Goal: Find specific page/section

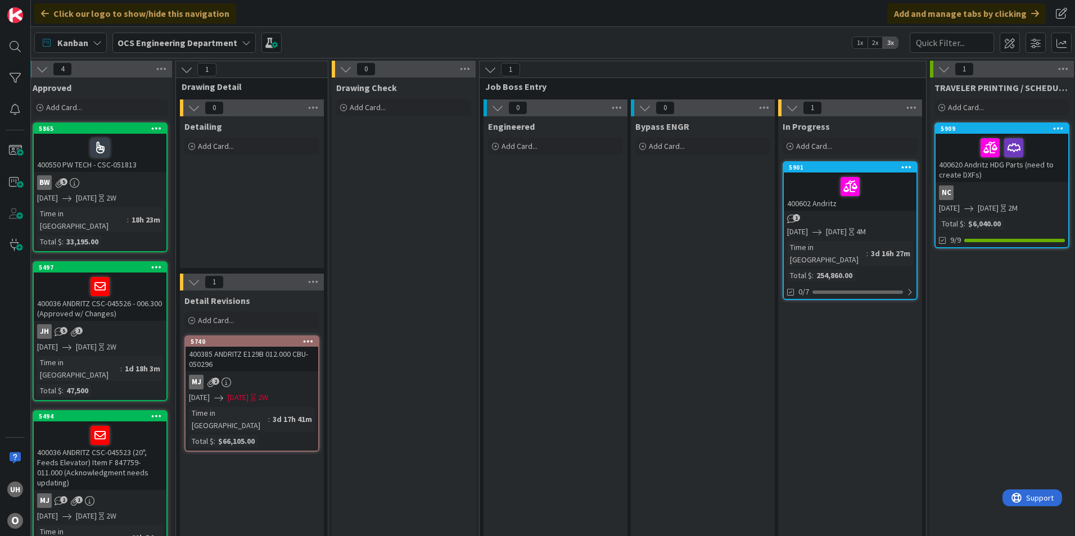
scroll to position [0, 979]
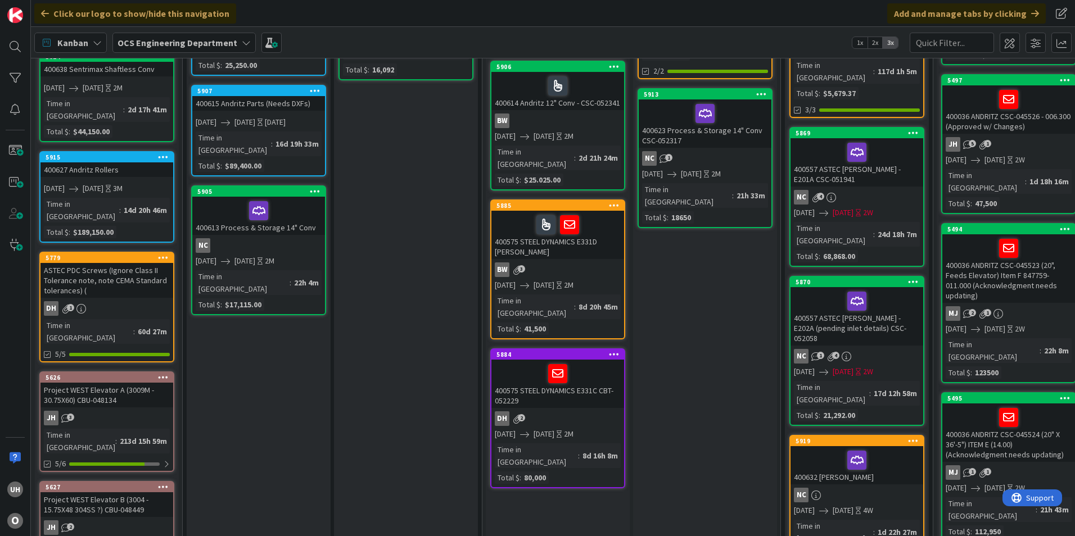
scroll to position [225, 0]
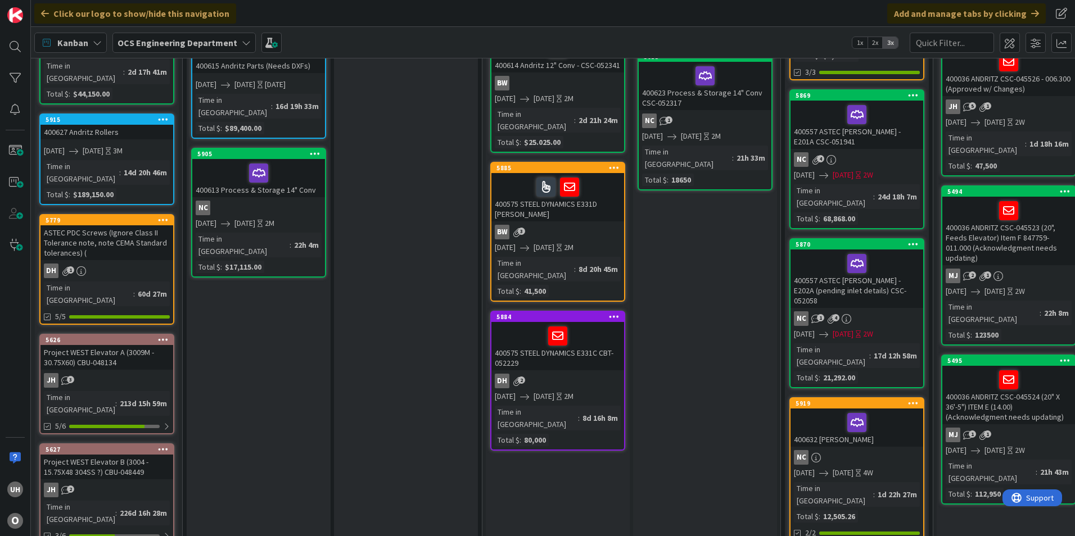
click at [115, 483] on div "JH 2" at bounding box center [106, 490] width 133 height 15
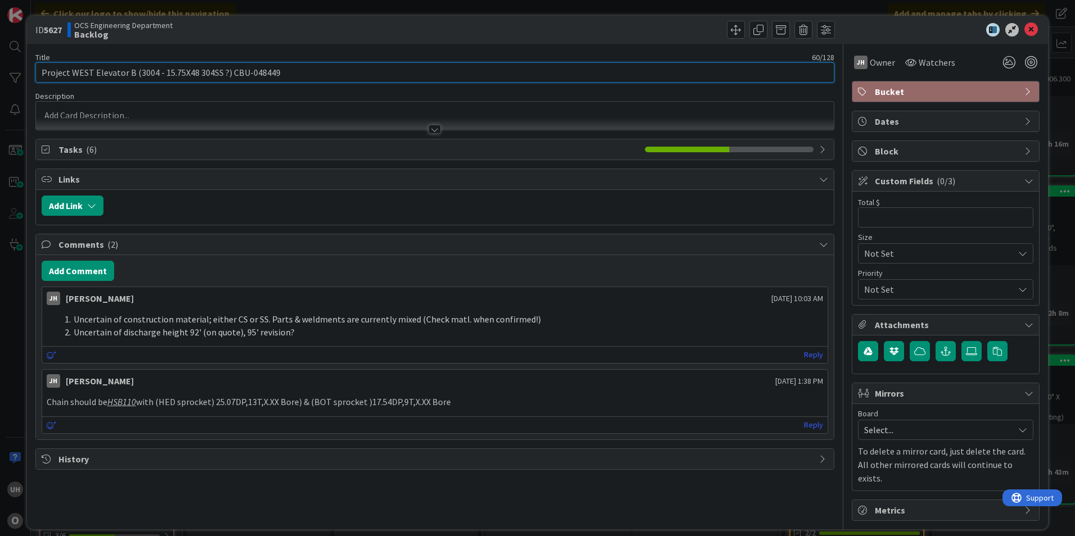
drag, startPoint x: 225, startPoint y: 75, endPoint x: 271, endPoint y: 78, distance: 46.2
click at [271, 78] on input "Project WEST Elevator B (3004 - 15.75X48 304SS ?) CBU-048449" at bounding box center [434, 72] width 799 height 20
click at [237, 74] on input "Project WEST Elevator B (3004 - 15.75X48 304SS ?) CBU-048449" at bounding box center [434, 72] width 799 height 20
drag, startPoint x: 230, startPoint y: 71, endPoint x: 278, endPoint y: 73, distance: 47.2
click at [278, 73] on input "Project WEST Elevator B (3004 - 15.75X48 304SS ?) CBU-048449" at bounding box center [434, 72] width 799 height 20
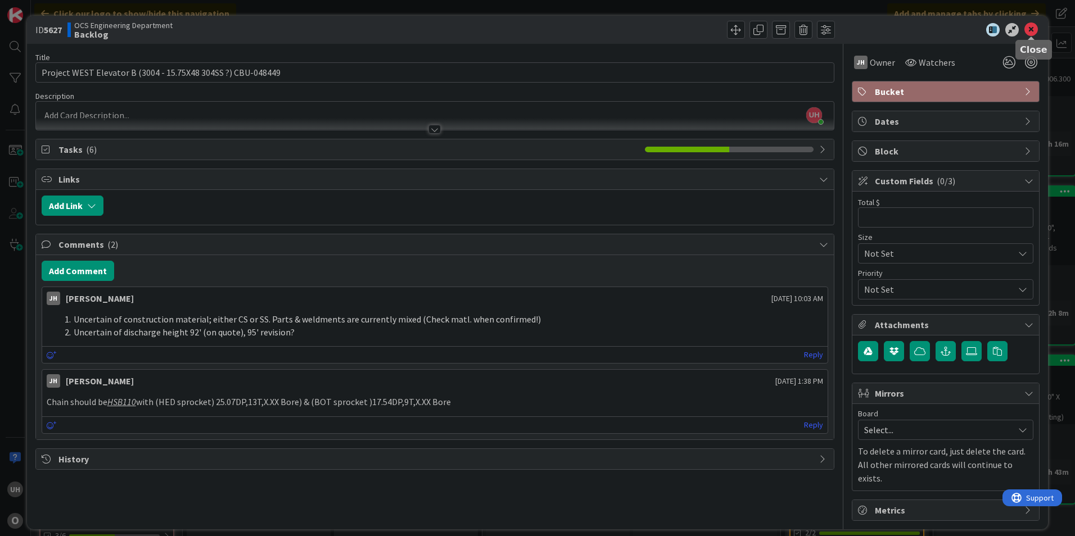
click at [1028, 31] on icon at bounding box center [1030, 29] width 13 height 13
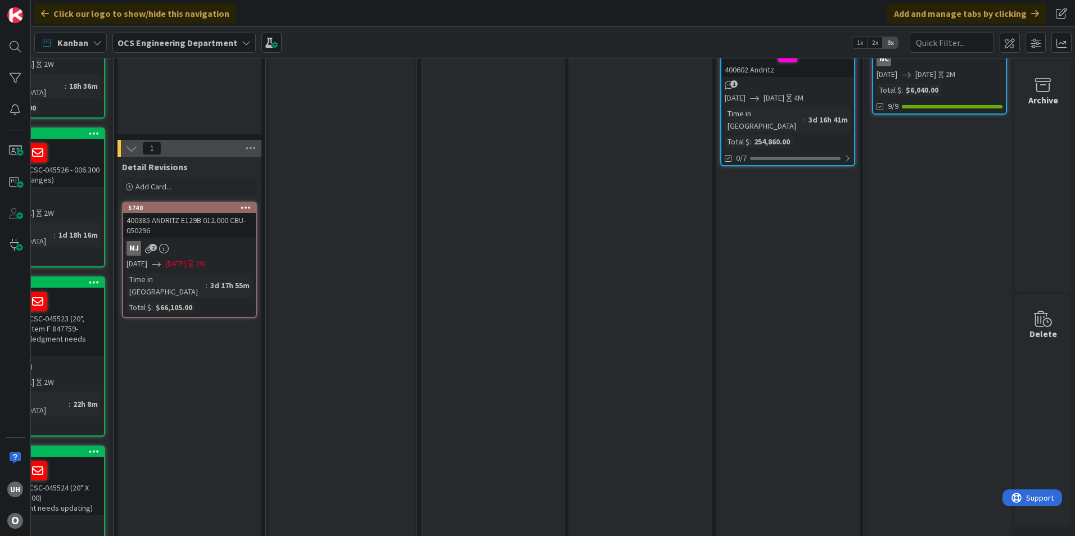
scroll to position [0, 979]
